Goal: Task Accomplishment & Management: Manage account settings

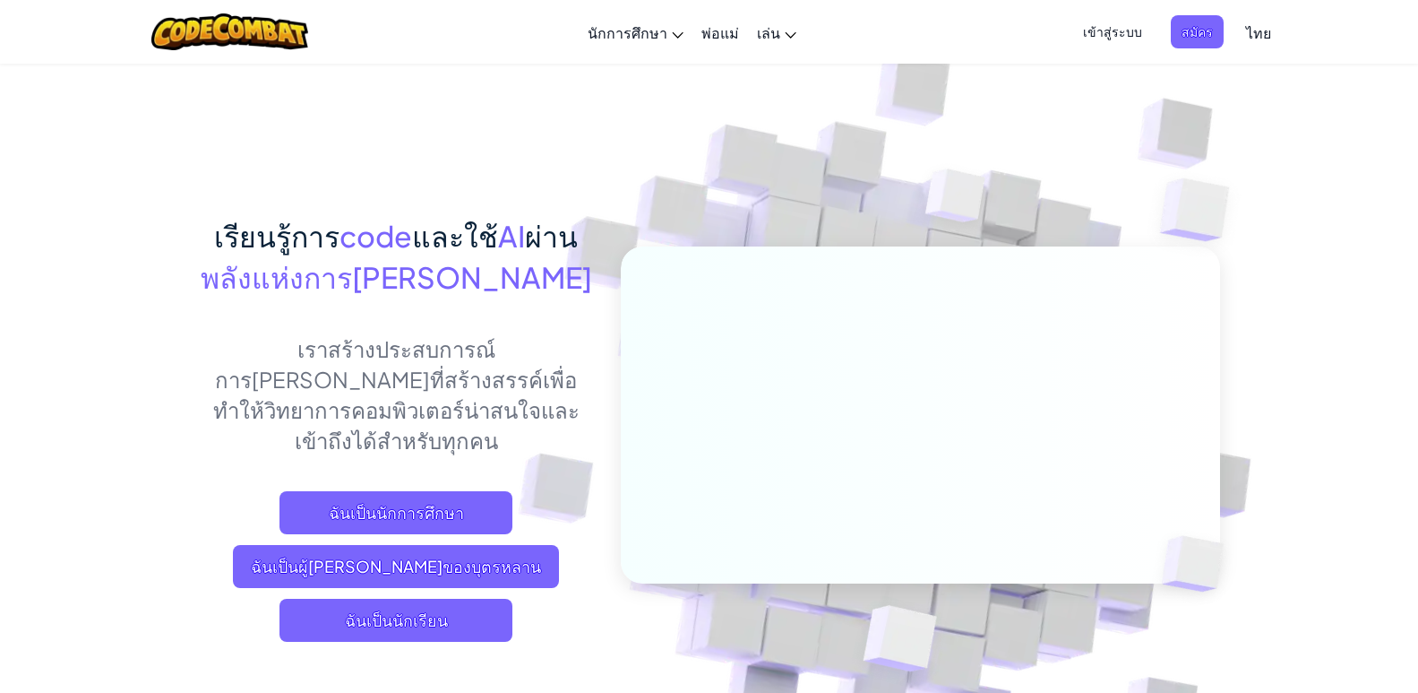
click at [1094, 25] on span "เข้าสู่ระบบ" at bounding box center [1113, 31] width 81 height 33
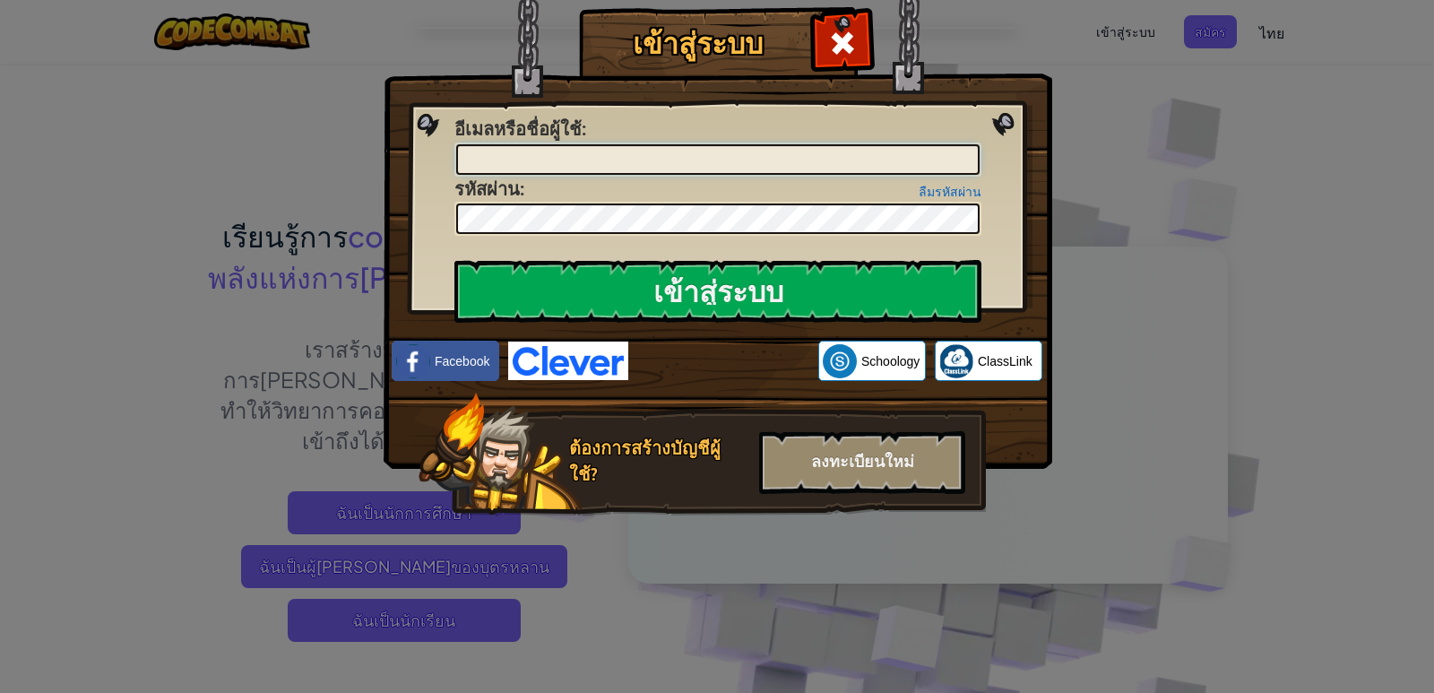
click at [607, 166] on input "อีเมลหรือชื่อผู้ใช้ :" at bounding box center [717, 159] width 523 height 30
type input "[EMAIL_ADDRESS][DOMAIN_NAME]"
click at [602, 196] on div "ลืมรหัสผ่าน รหัสผ่าน :" at bounding box center [717, 207] width 527 height 60
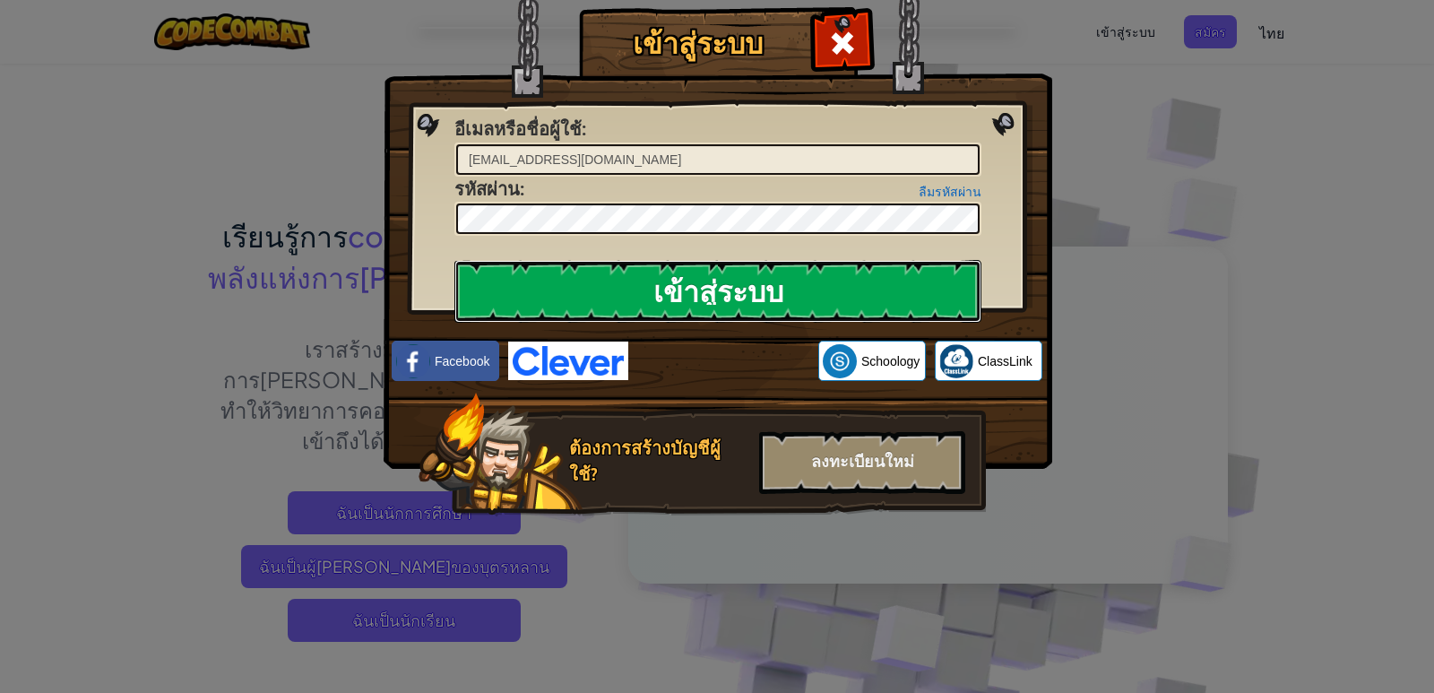
click at [668, 302] on input "เข้าสู่ระบบ" at bounding box center [717, 291] width 527 height 63
click at [750, 276] on input "เข้าสู่ระบบ" at bounding box center [717, 291] width 527 height 63
